Goal: Obtain resource: Download file/media

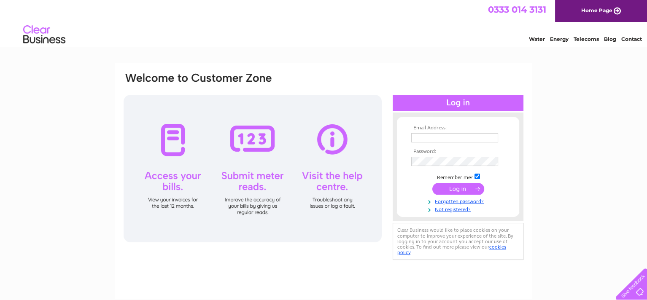
type input "middlemistdesign@gmail.com"
click at [453, 188] on input "submit" at bounding box center [458, 189] width 52 height 12
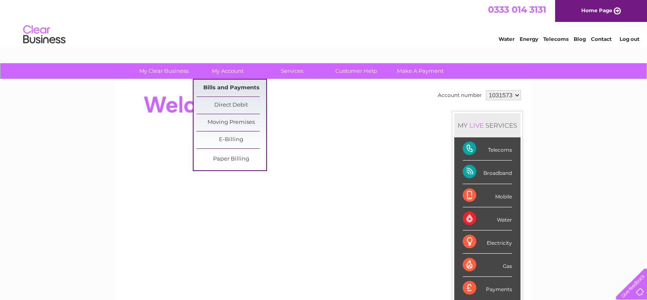
click at [225, 86] on link "Bills and Payments" at bounding box center [232, 88] width 70 height 17
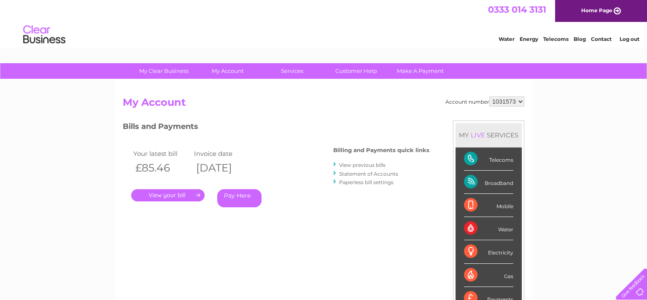
click at [162, 197] on link "." at bounding box center [167, 195] width 73 height 12
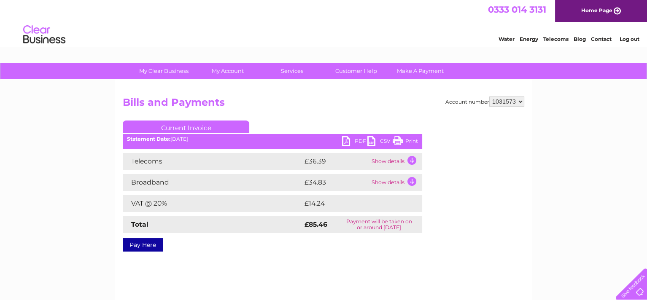
click at [354, 139] on link "PDF" at bounding box center [354, 142] width 25 height 12
click at [346, 141] on link "PDF" at bounding box center [354, 142] width 25 height 12
click at [626, 35] on li "Log out" at bounding box center [629, 39] width 25 height 11
click at [629, 40] on link "Log out" at bounding box center [629, 39] width 20 height 6
